Goal: Task Accomplishment & Management: Manage account settings

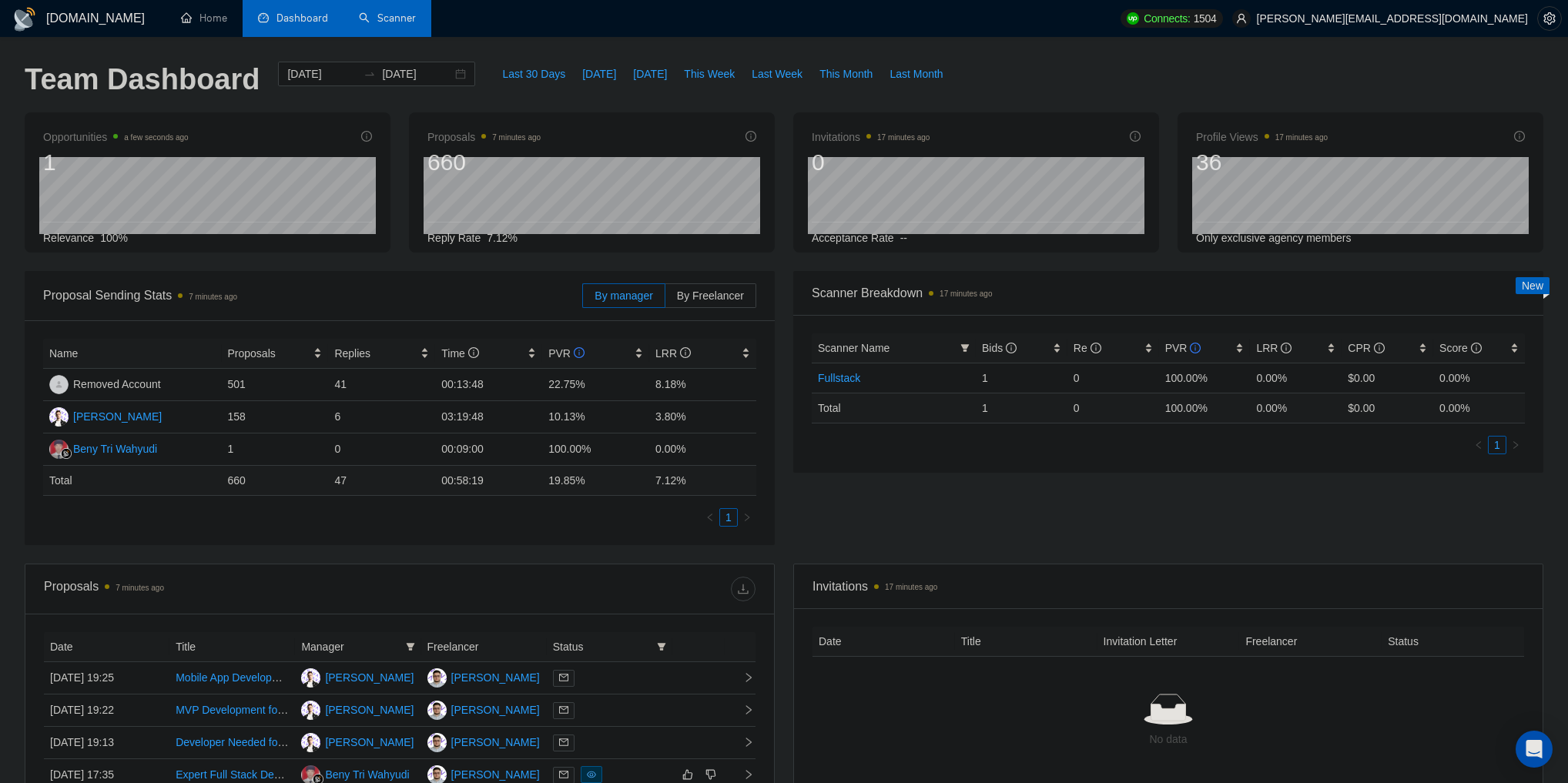
click at [383, 13] on link "Scanner" at bounding box center [387, 18] width 57 height 14
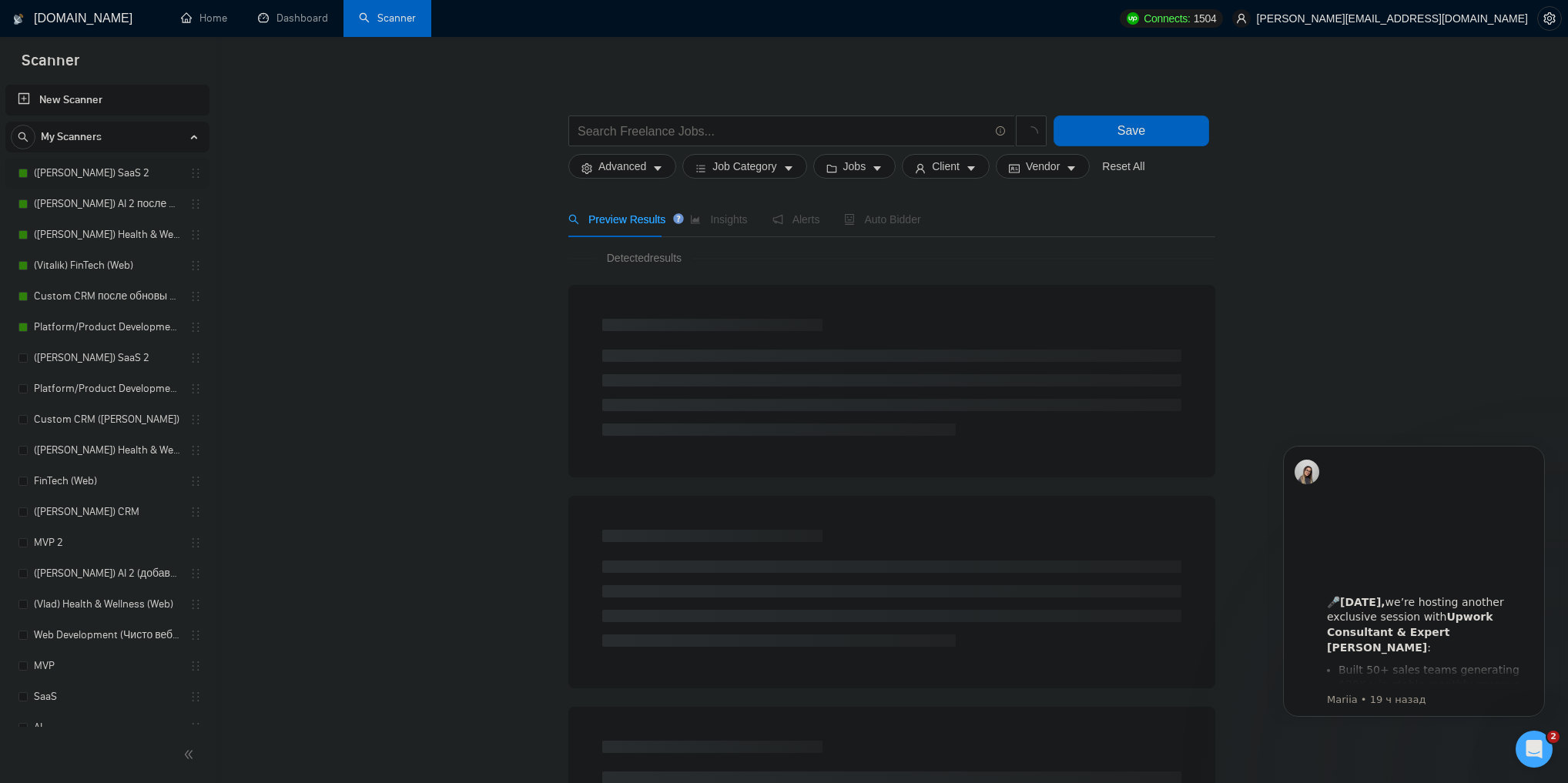
click at [83, 169] on link "([PERSON_NAME]) SaaS 2" at bounding box center [107, 173] width 146 height 31
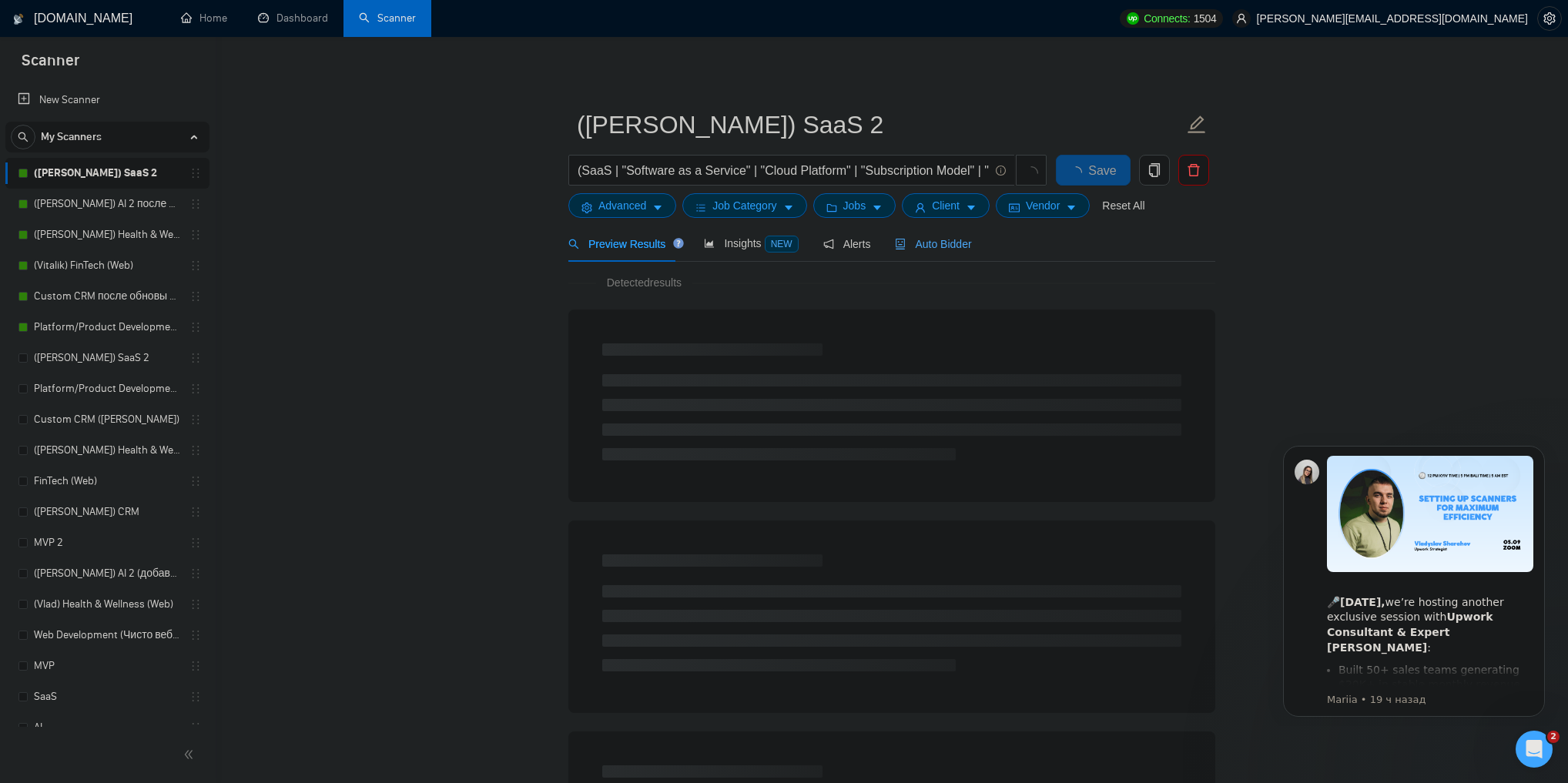
click at [944, 243] on span "Auto Bidder" at bounding box center [933, 244] width 77 height 13
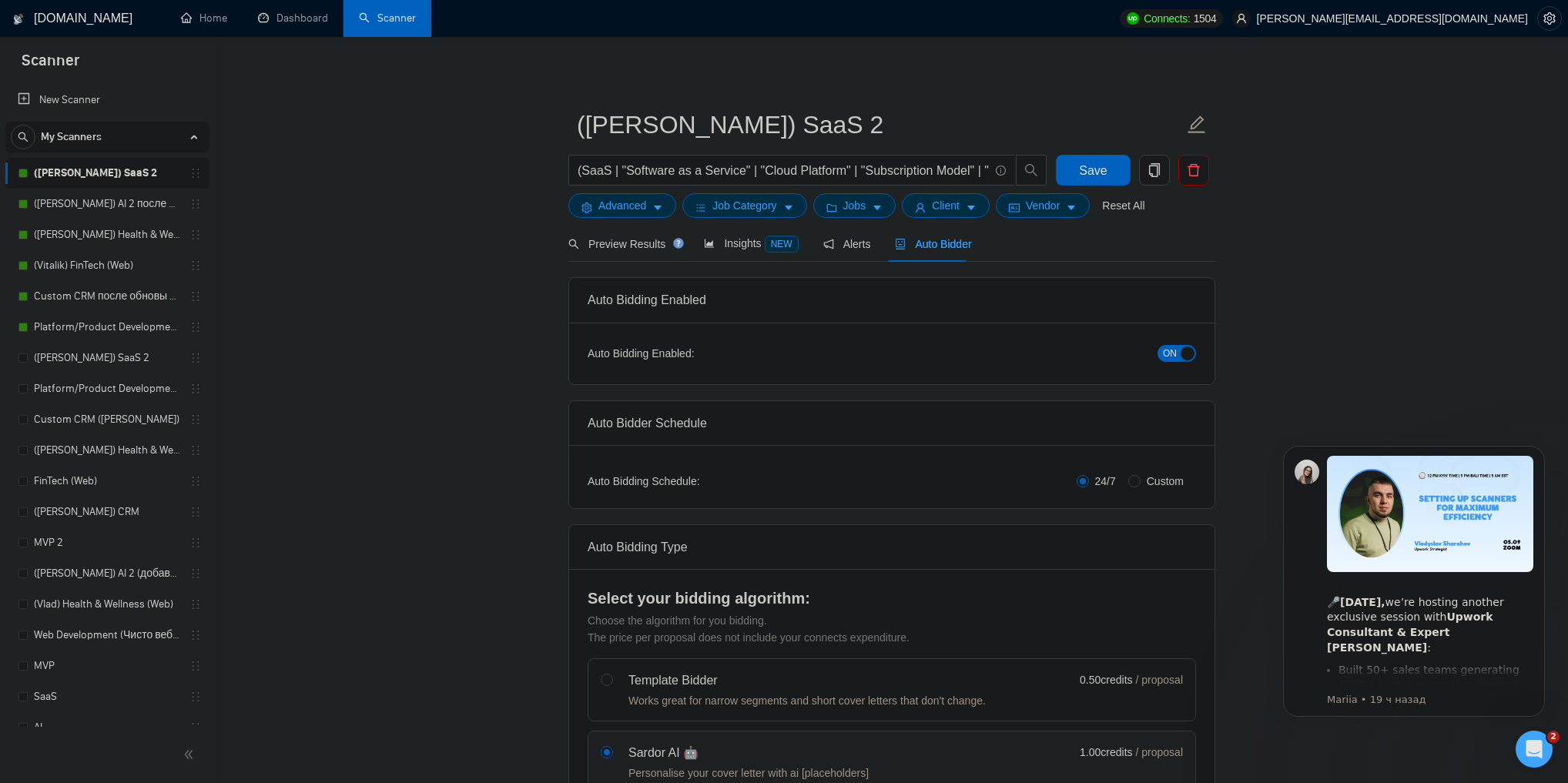
click at [1165, 352] on span "ON" at bounding box center [1169, 353] width 14 height 17
click at [1097, 172] on span "Save" at bounding box center [1092, 170] width 28 height 19
click at [120, 204] on link "([PERSON_NAME]) AI 2 после обновы профиля" at bounding box center [107, 204] width 146 height 31
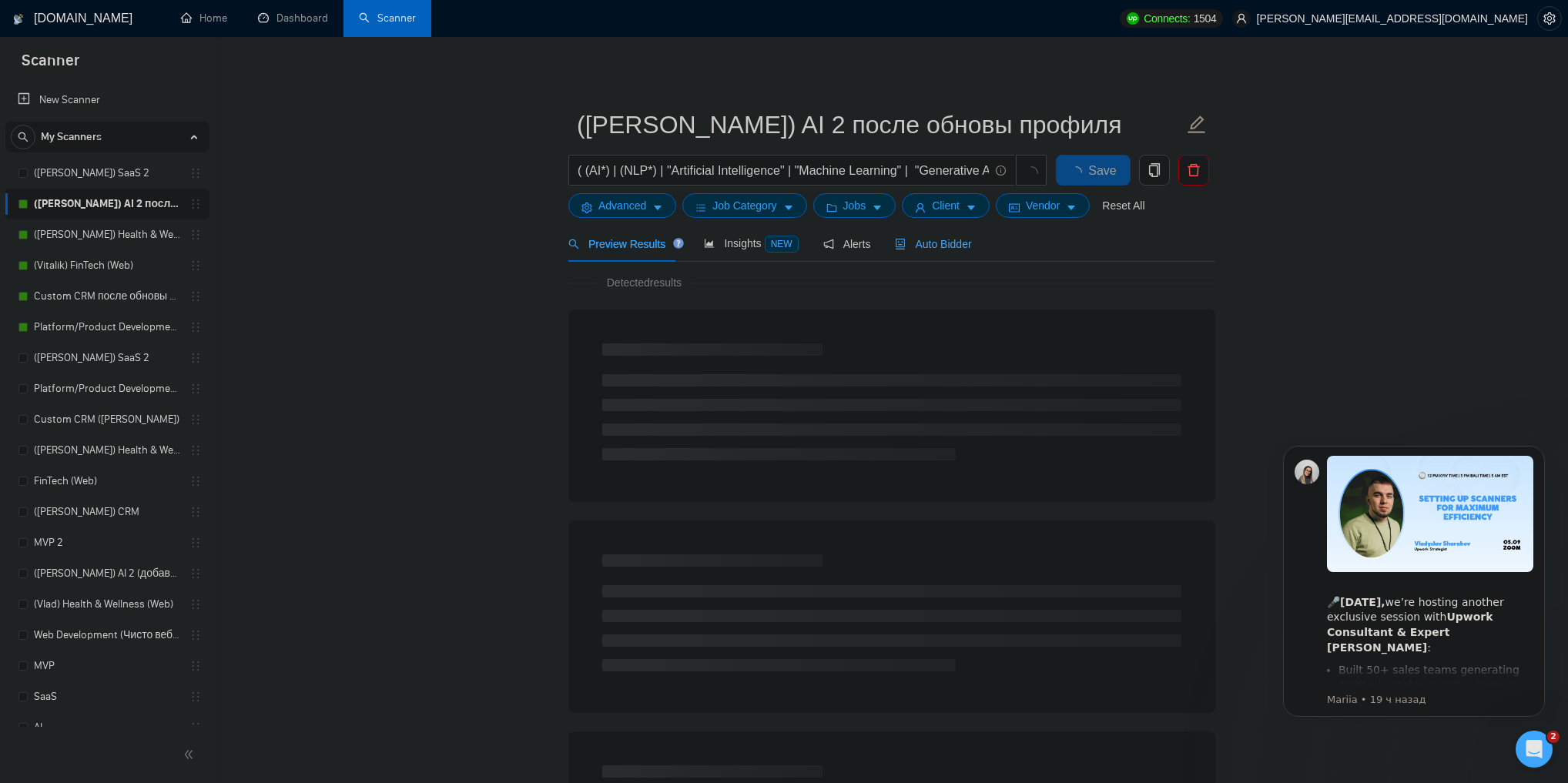
click at [941, 238] on span "Auto Bidder" at bounding box center [933, 244] width 77 height 13
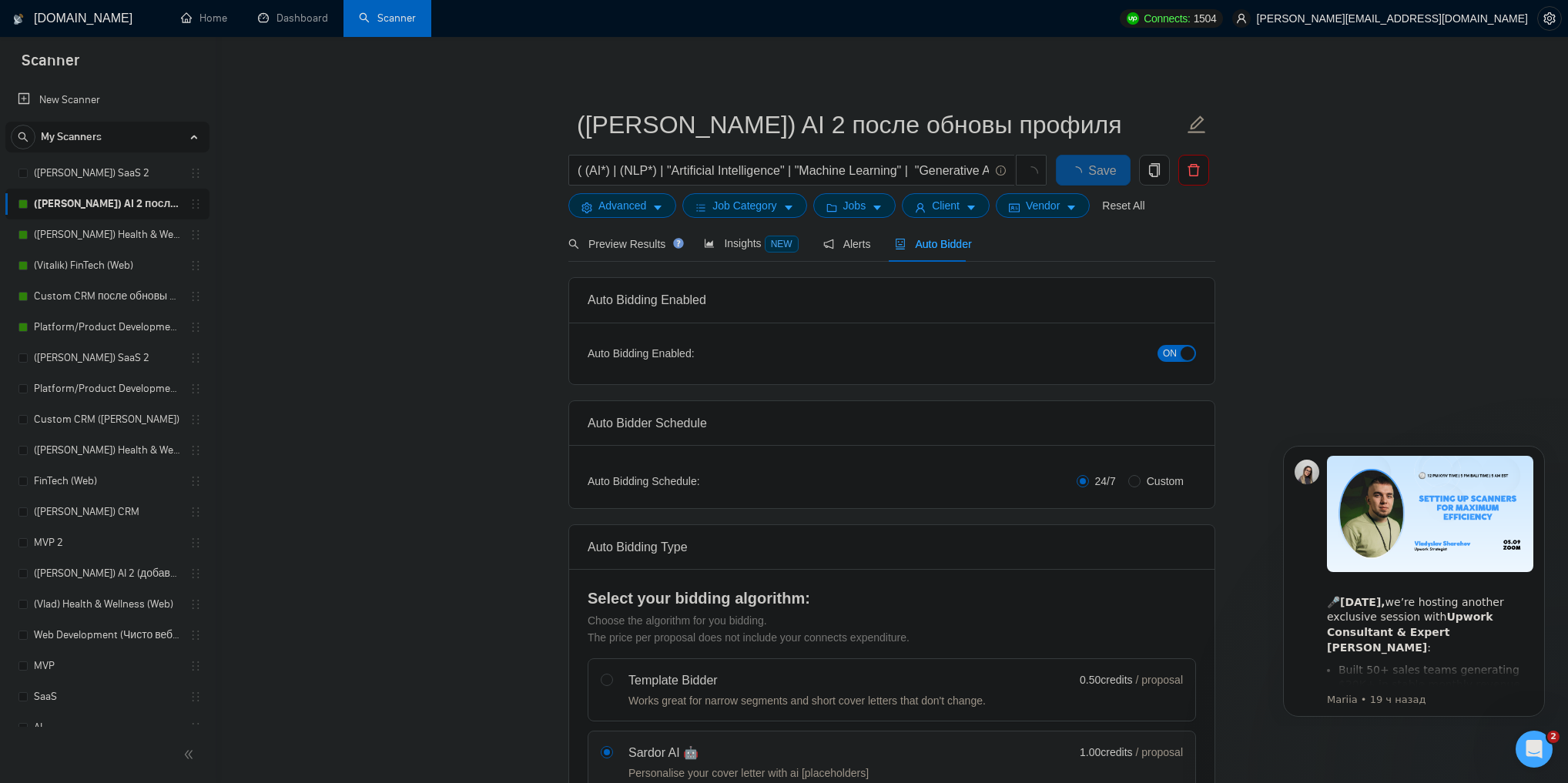
click at [1181, 350] on div "button" at bounding box center [1187, 352] width 14 height 14
click at [1092, 171] on span "Save" at bounding box center [1092, 170] width 28 height 19
